Goal: Entertainment & Leisure: Consume media (video, audio)

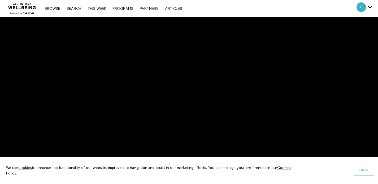
click at [357, 167] on button "Okay" at bounding box center [364, 170] width 20 height 11
click at [367, 167] on button "Okay" at bounding box center [364, 170] width 20 height 11
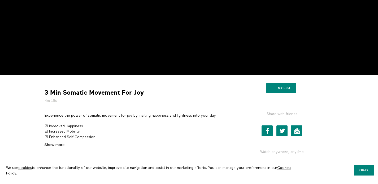
scroll to position [91, 0]
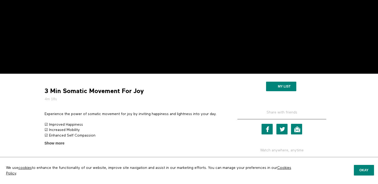
click at [92, 113] on p "Experience the power of somatic movement for joy by inviting happiness and ligh…" at bounding box center [134, 113] width 178 height 5
click at [92, 112] on p "Experience the power of somatic movement for joy by inviting happiness and ligh…" at bounding box center [134, 113] width 178 height 5
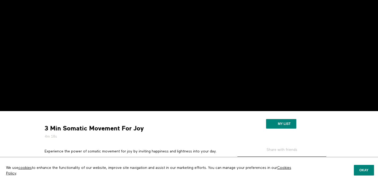
scroll to position [54, 0]
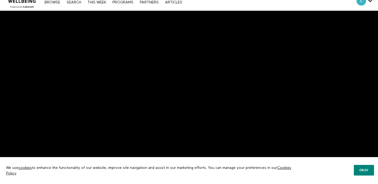
scroll to position [7, 0]
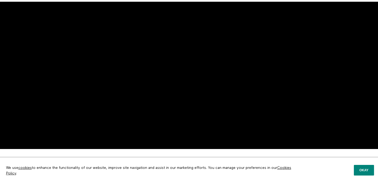
scroll to position [10, 0]
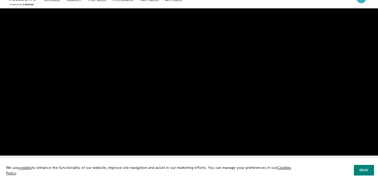
scroll to position [11, 0]
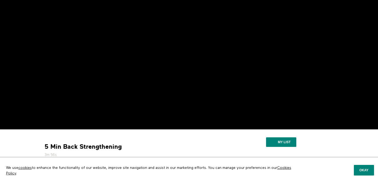
scroll to position [36, 0]
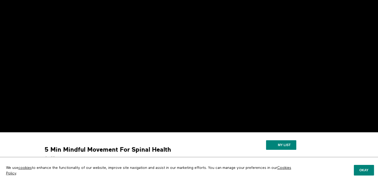
scroll to position [33, 0]
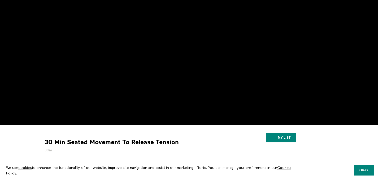
scroll to position [41, 0]
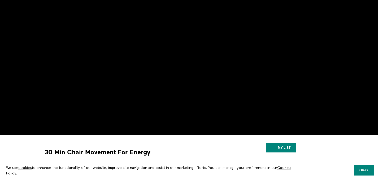
scroll to position [30, 0]
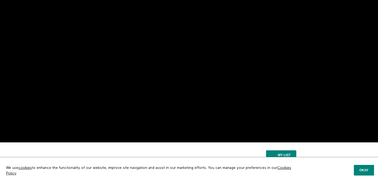
scroll to position [29, 0]
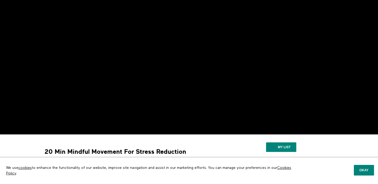
scroll to position [29, 0]
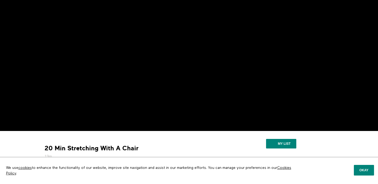
scroll to position [34, 0]
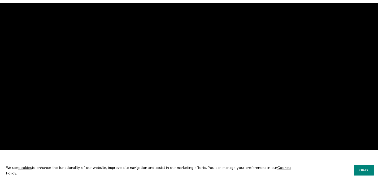
scroll to position [17, 0]
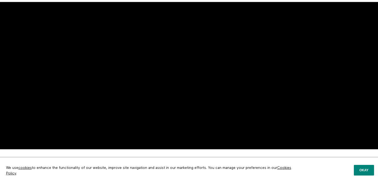
scroll to position [13, 0]
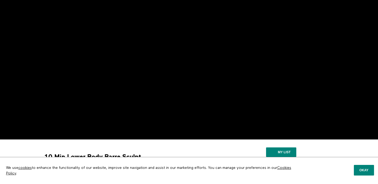
scroll to position [26, 0]
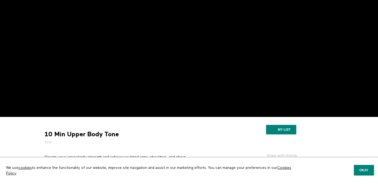
scroll to position [49, 0]
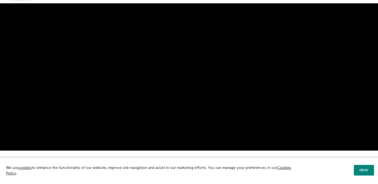
scroll to position [11, 0]
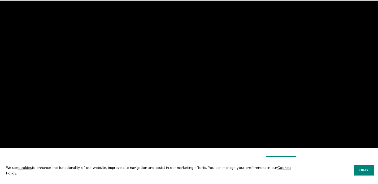
scroll to position [23, 0]
